Goal: Find specific page/section: Find specific page/section

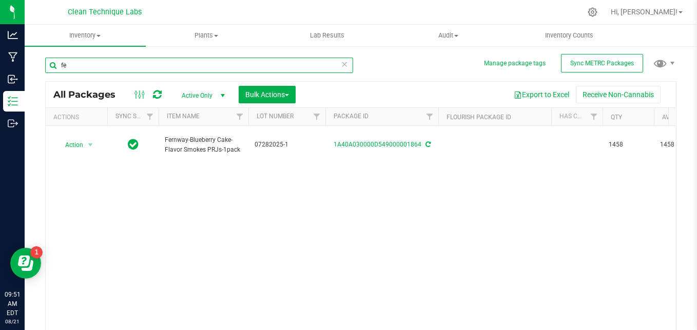
type input "f"
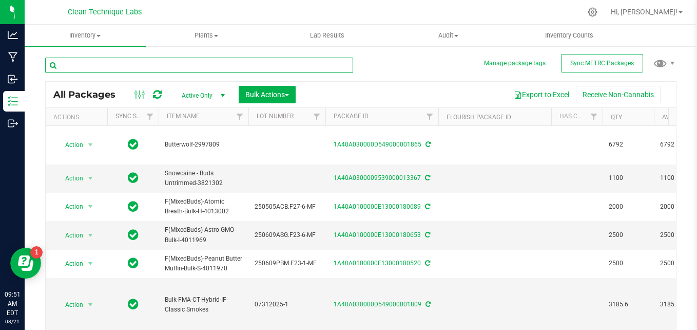
click at [143, 69] on input "text" at bounding box center [199, 64] width 308 height 15
click at [141, 67] on input "text" at bounding box center [199, 64] width 308 height 15
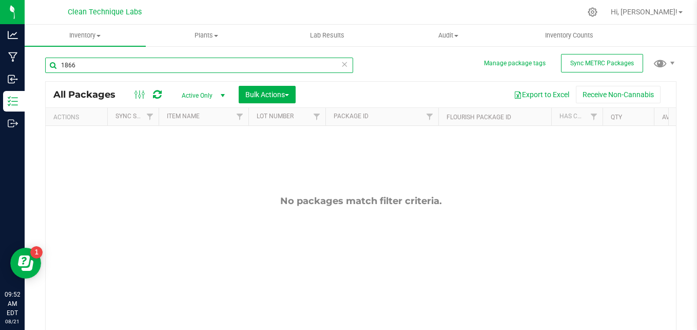
type input "1866"
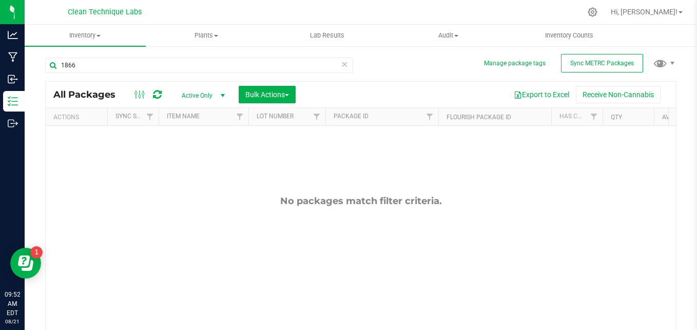
click at [190, 97] on span "Active Only" at bounding box center [201, 95] width 56 height 14
click at [197, 160] on li "All" at bounding box center [200, 157] width 55 height 15
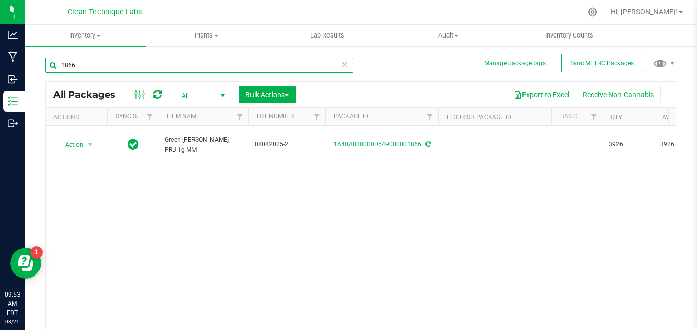
click at [147, 65] on input "1866" at bounding box center [199, 64] width 308 height 15
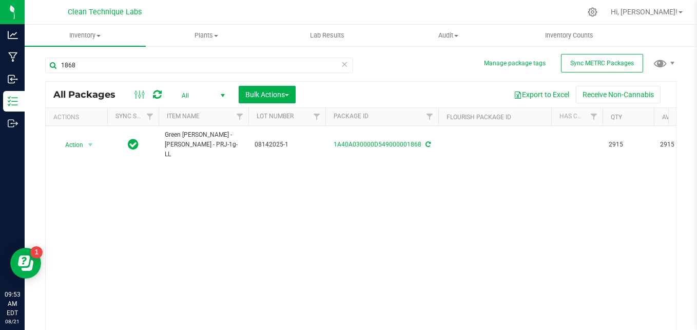
click at [215, 226] on div "Action Action Edit attributes Global inventory Locate package Print package lab…" at bounding box center [361, 229] width 630 height 207
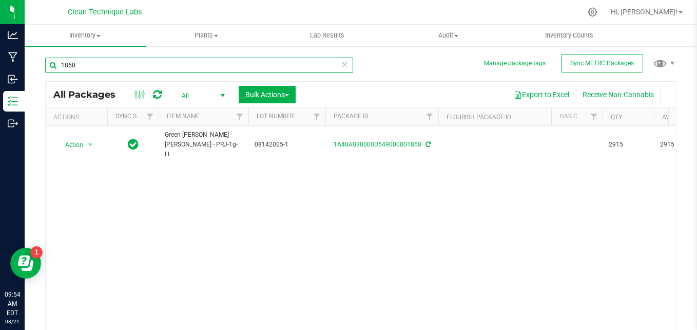
click at [159, 62] on input "1868" at bounding box center [199, 64] width 308 height 15
type input "1"
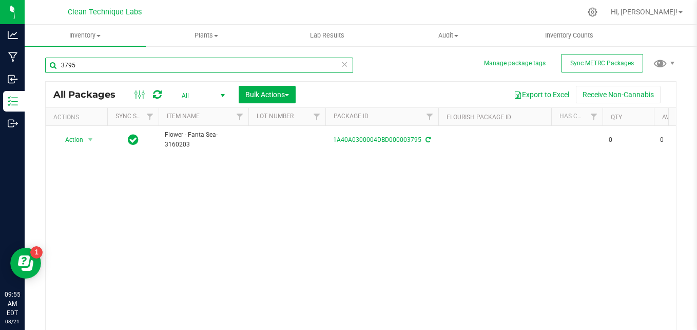
click at [102, 62] on input "3795" at bounding box center [199, 64] width 308 height 15
type input "3"
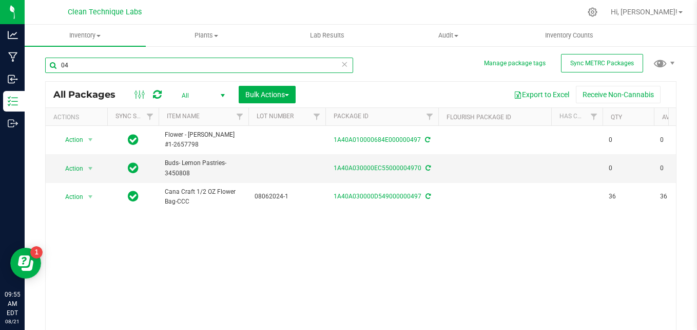
type input "0"
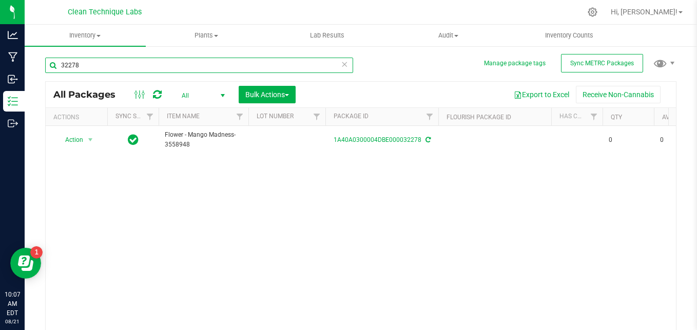
click at [182, 65] on input "32278" at bounding box center [199, 64] width 308 height 15
type input "3"
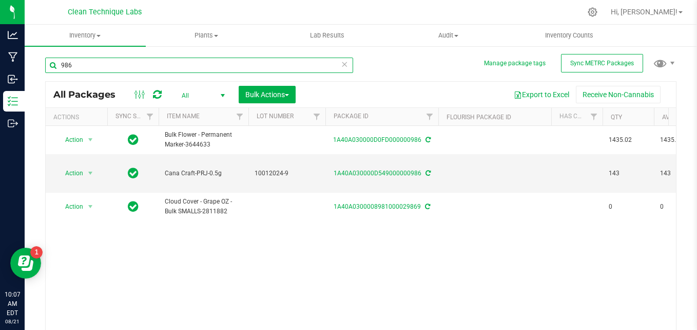
type input "986"
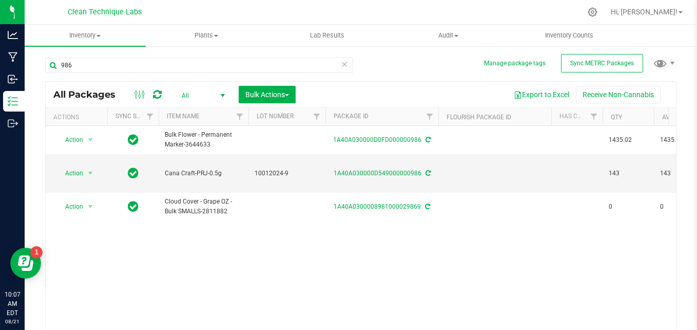
click at [224, 270] on div "Action Action Adjust qty Create package Edit attributes Global inventory Locate…" at bounding box center [361, 229] width 630 height 207
click at [395, 279] on div "Action Action Adjust qty Create package Edit attributes Global inventory Locate…" at bounding box center [361, 229] width 630 height 207
